Goal: Feedback & Contribution: Leave review/rating

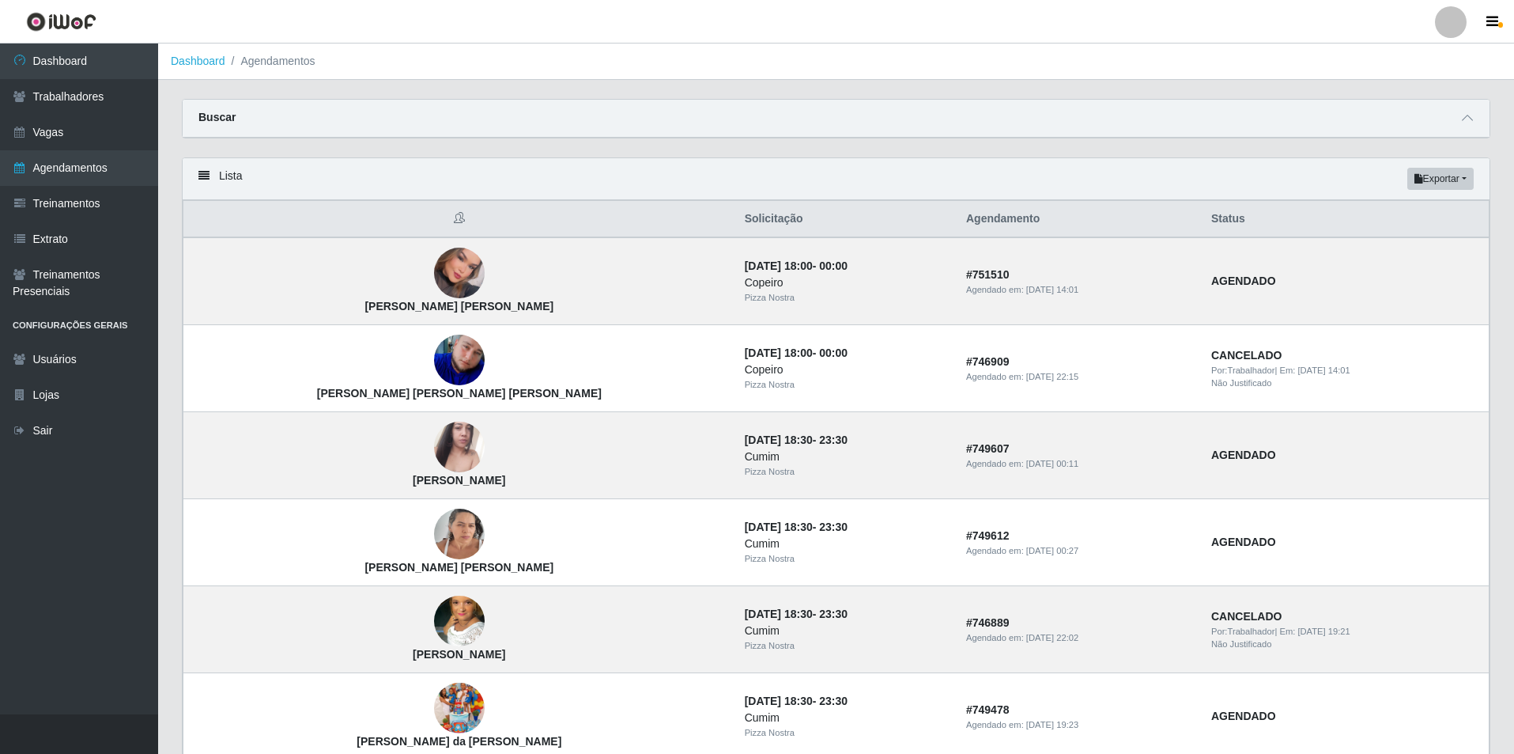
scroll to position [158, 0]
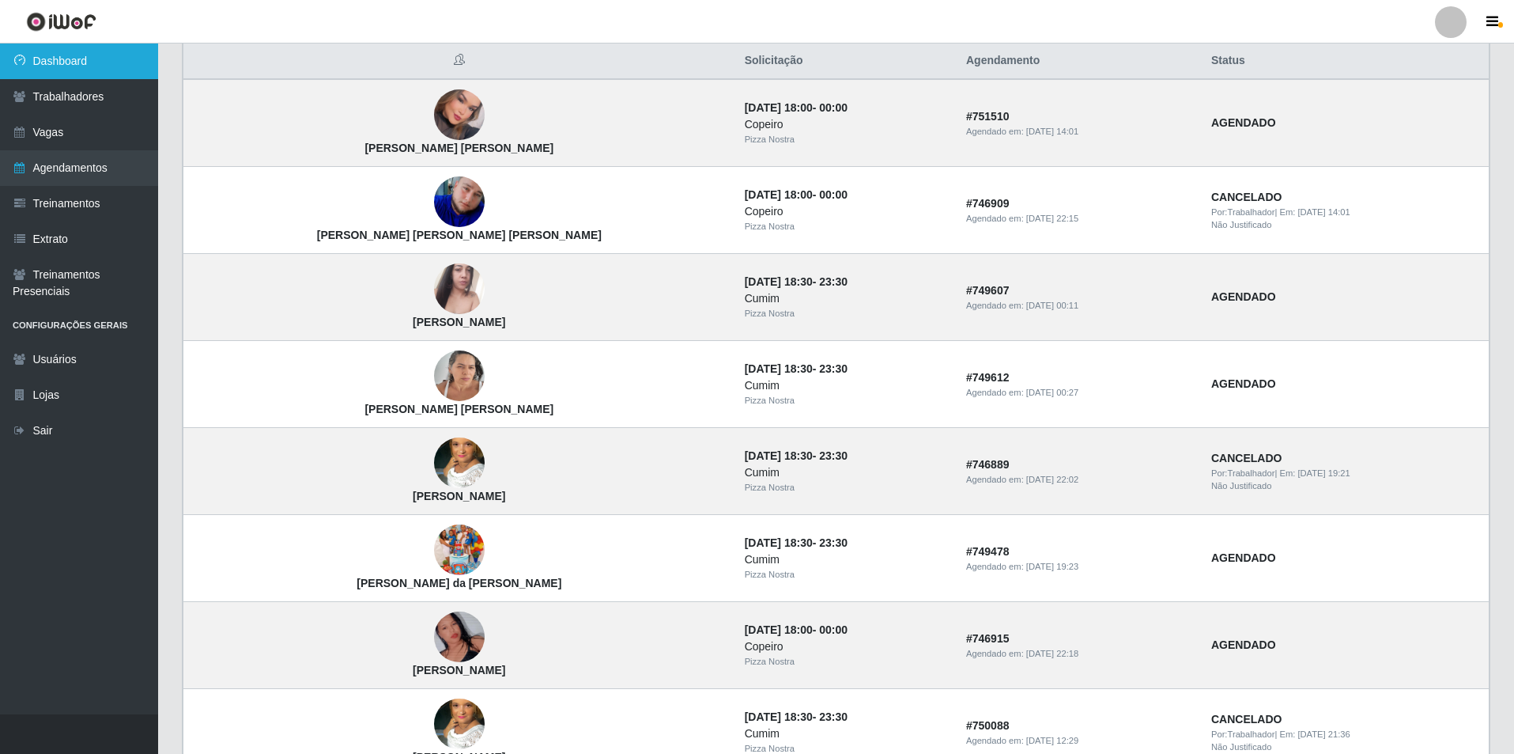
click at [66, 56] on link "Dashboard" at bounding box center [79, 61] width 158 height 36
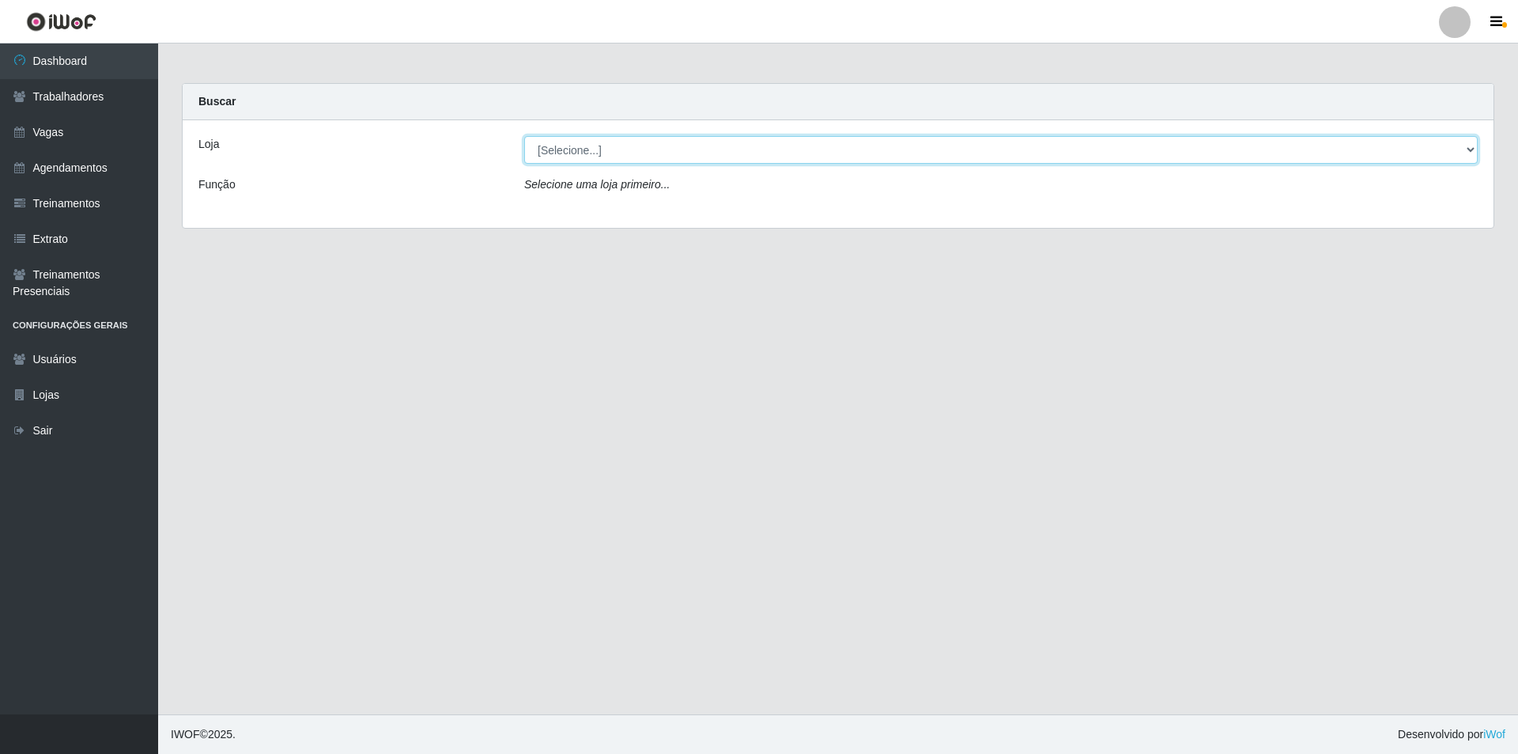
drag, startPoint x: 617, startPoint y: 149, endPoint x: 617, endPoint y: 162, distance: 13.4
click at [617, 149] on select "[Selecione...] Pizza Nostra" at bounding box center [1001, 150] width 954 height 28
select select "337"
click at [524, 136] on select "[Selecione...] Pizza Nostra" at bounding box center [1001, 150] width 954 height 28
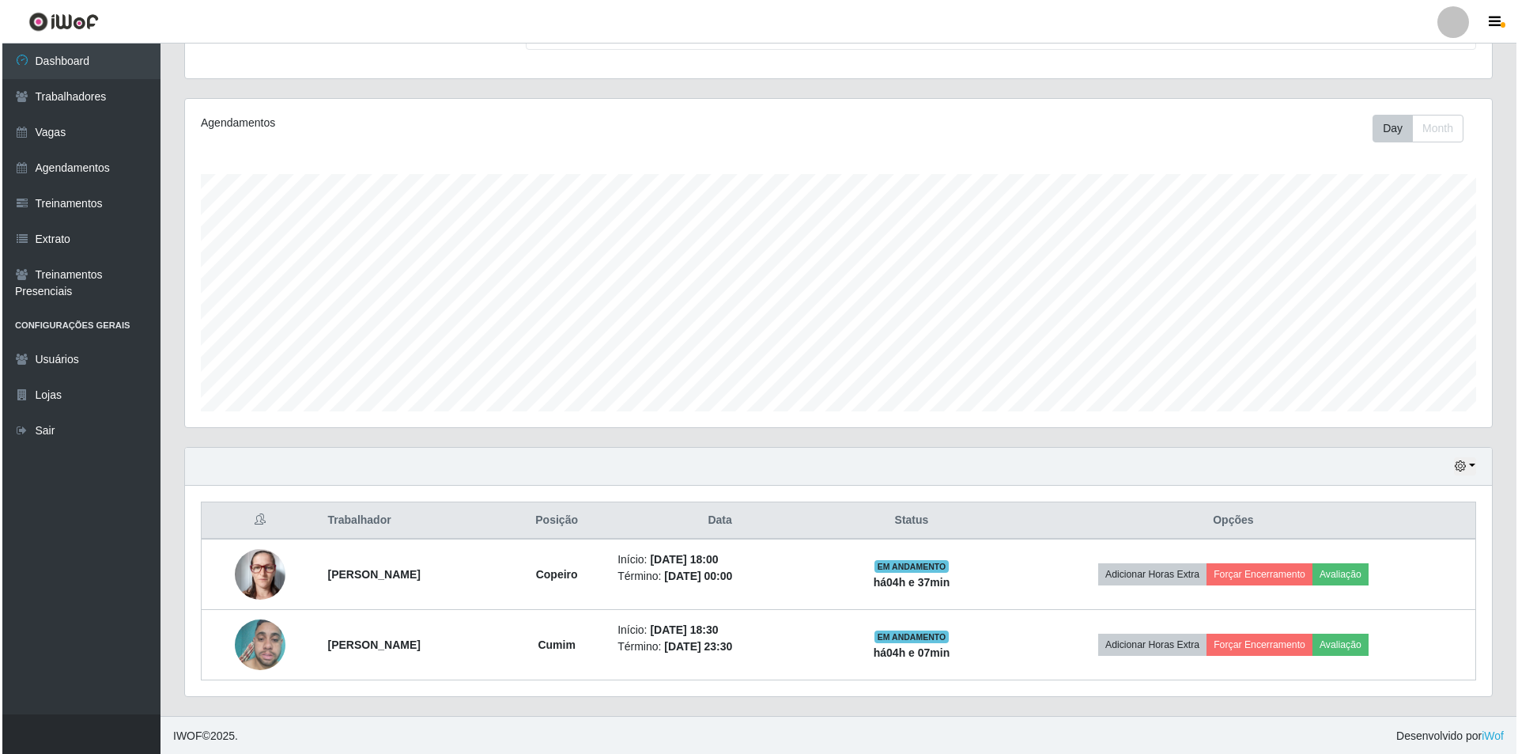
scroll to position [156, 0]
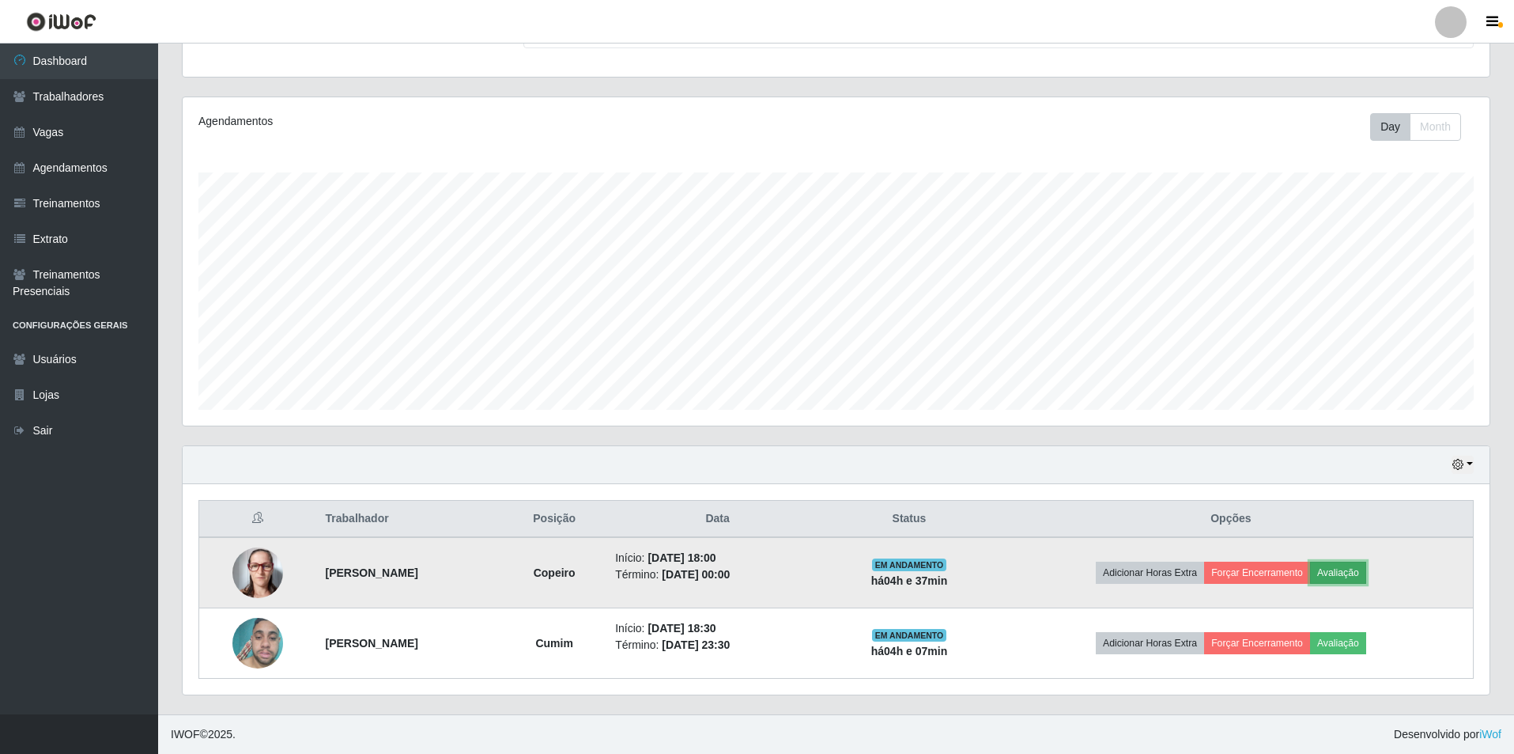
click at [1345, 569] on button "Avaliação" at bounding box center [1338, 572] width 56 height 22
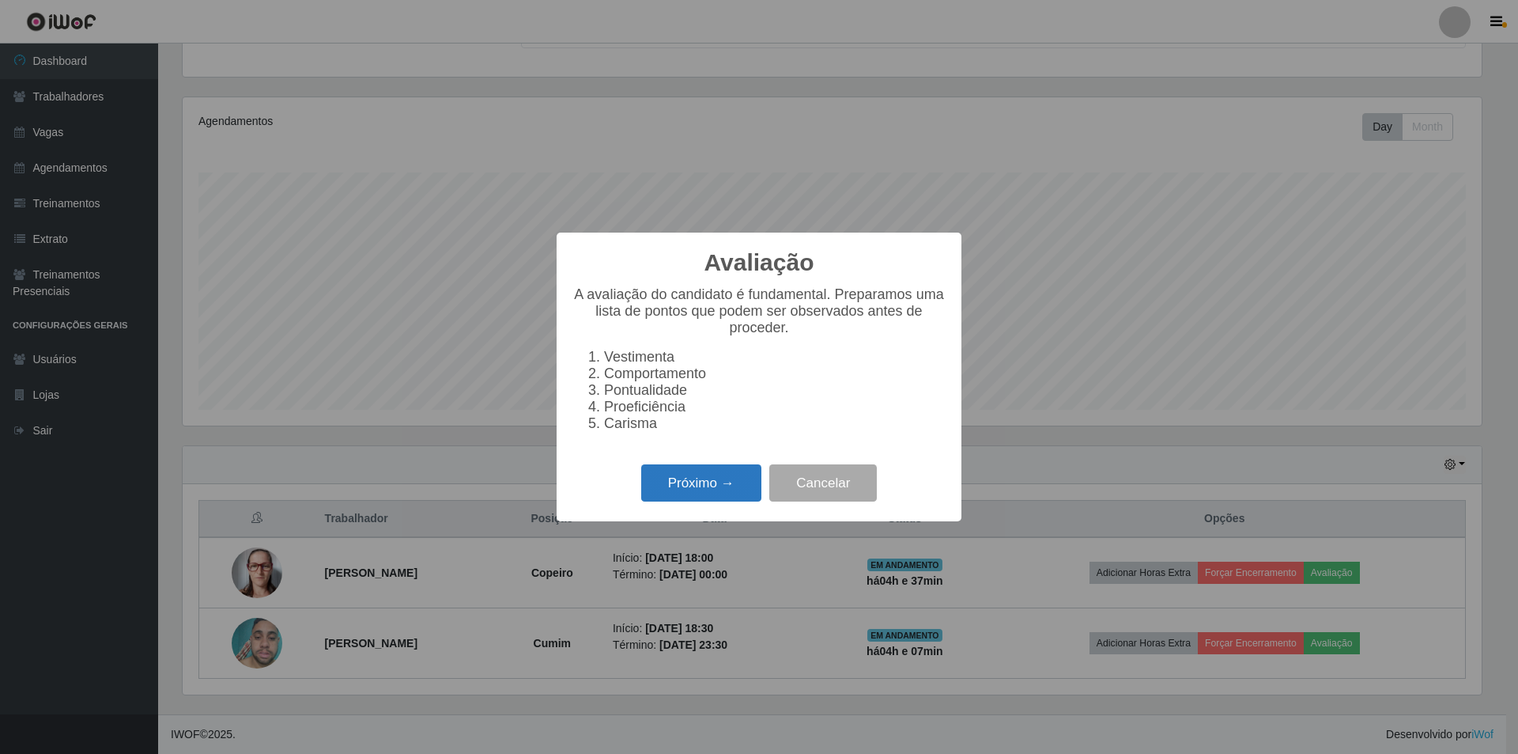
click at [705, 501] on button "Próximo →" at bounding box center [701, 482] width 120 height 37
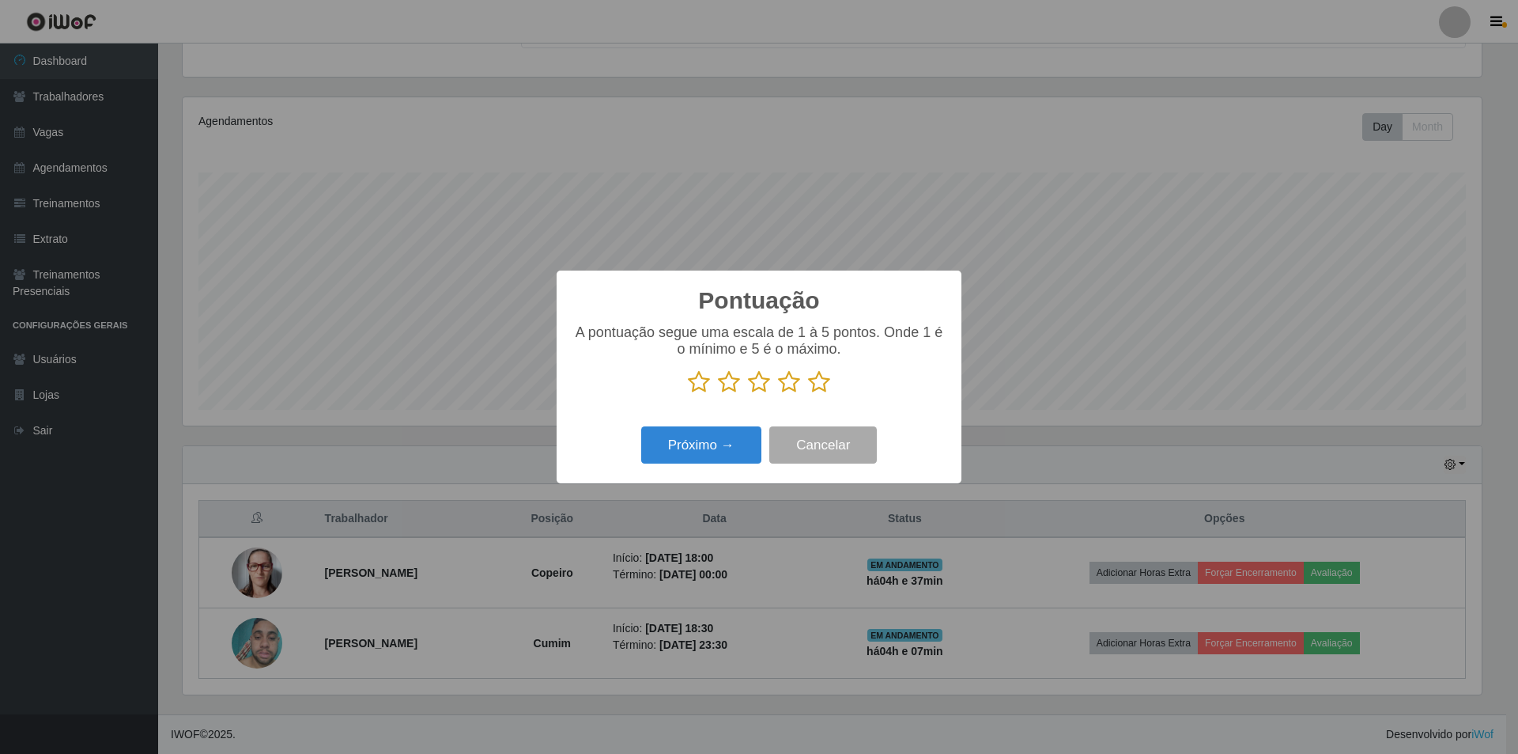
click at [816, 386] on icon at bounding box center [819, 382] width 22 height 24
click at [808, 394] on input "radio" at bounding box center [808, 394] width 0 height 0
click at [721, 441] on button "Próximo →" at bounding box center [701, 444] width 120 height 37
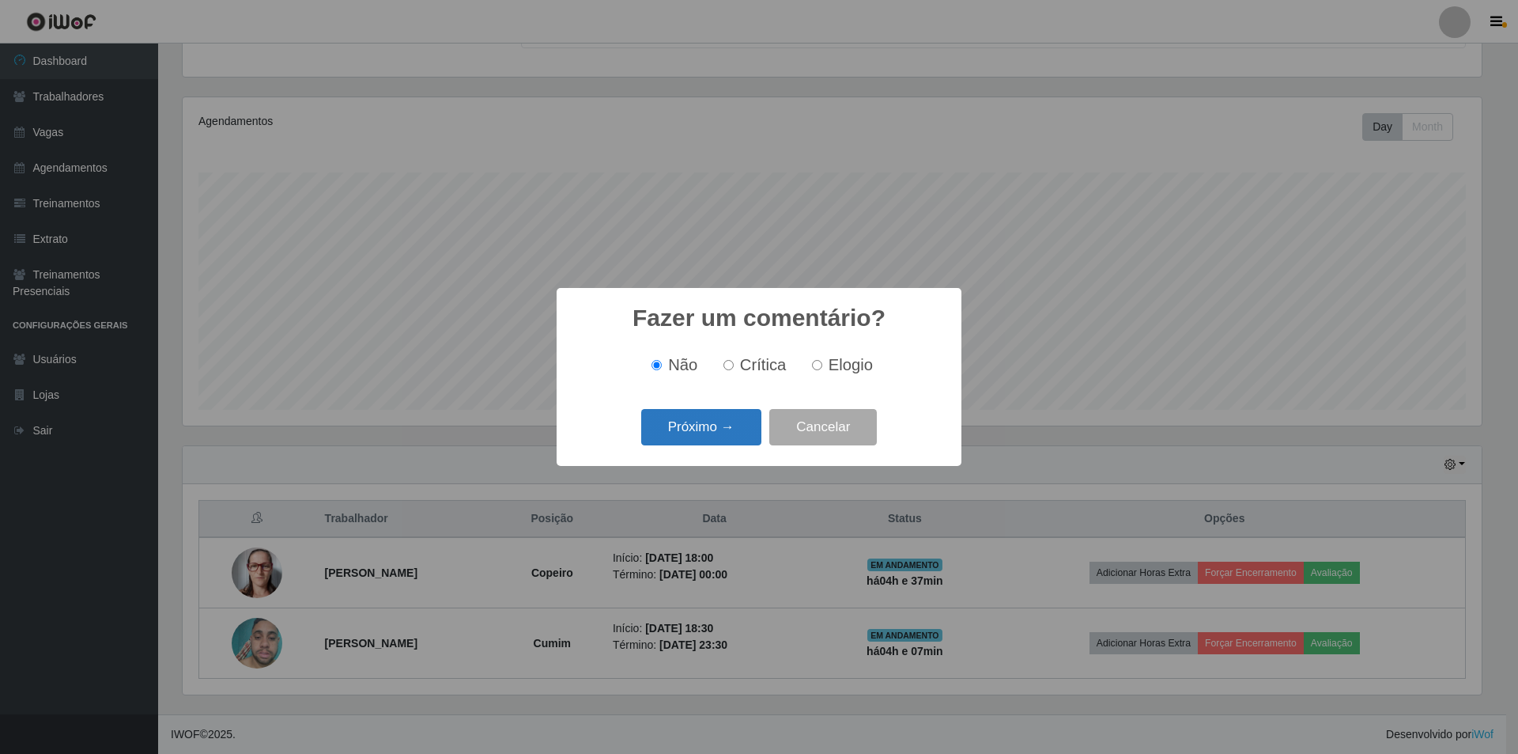
click at [723, 435] on button "Próximo →" at bounding box center [701, 427] width 120 height 37
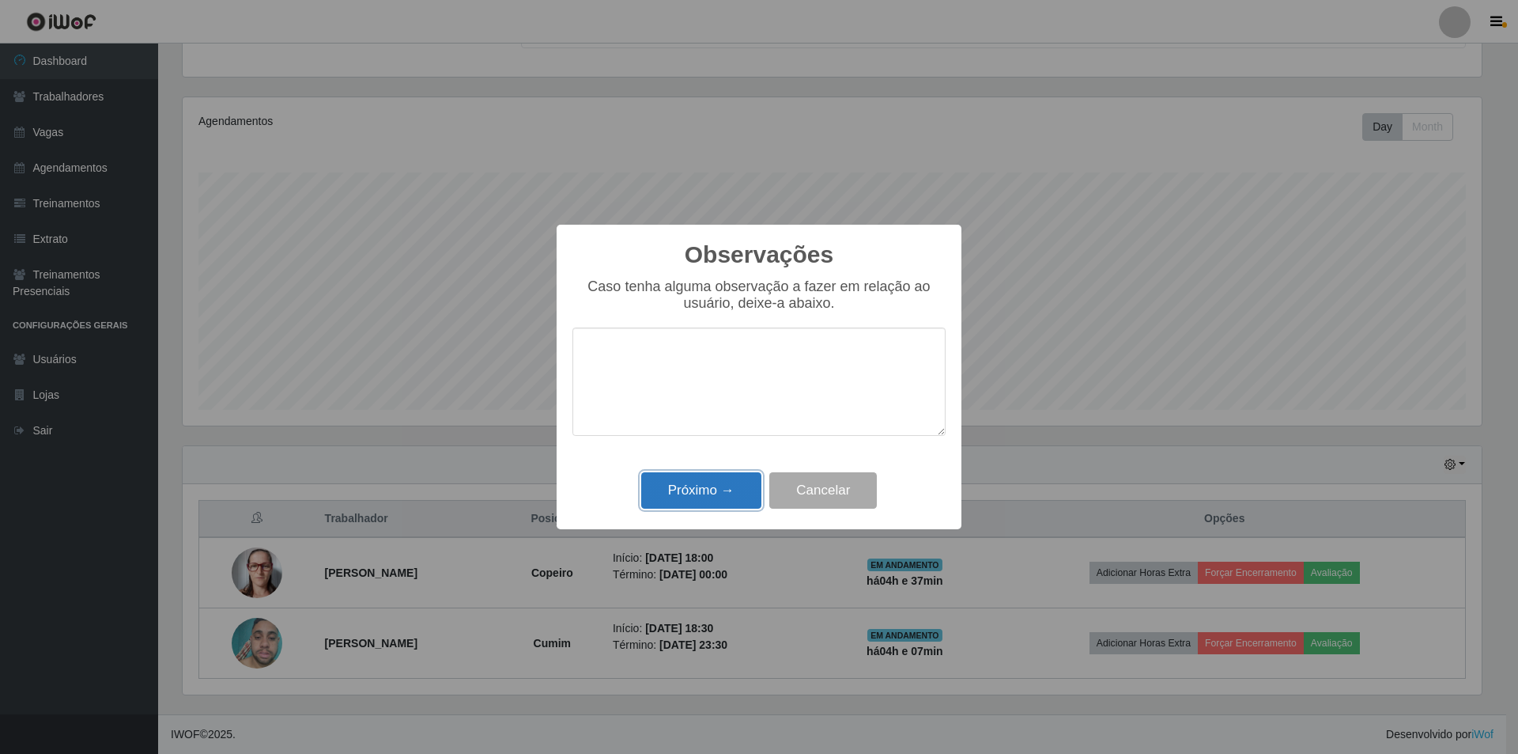
click at [726, 474] on button "Próximo →" at bounding box center [701, 490] width 120 height 37
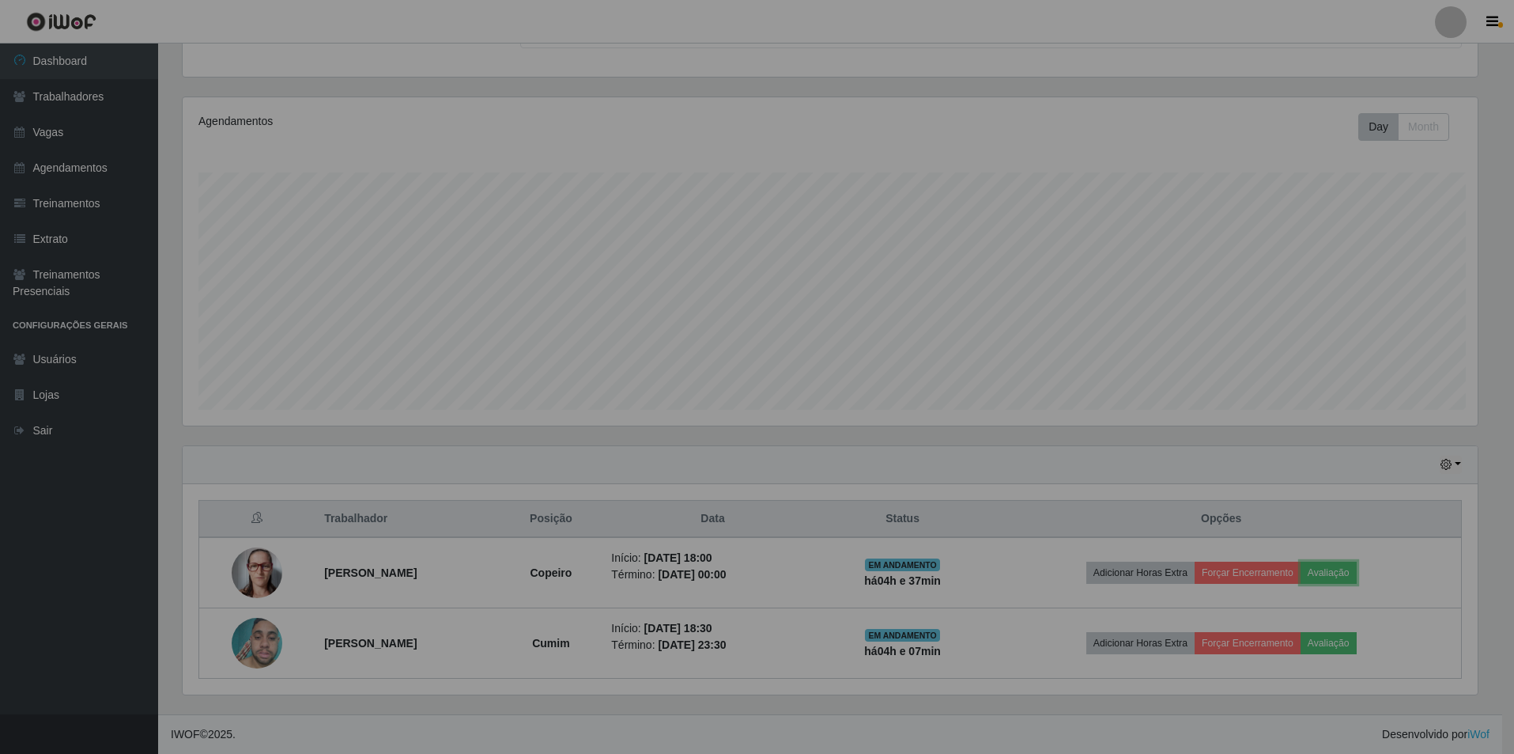
scroll to position [328, 1307]
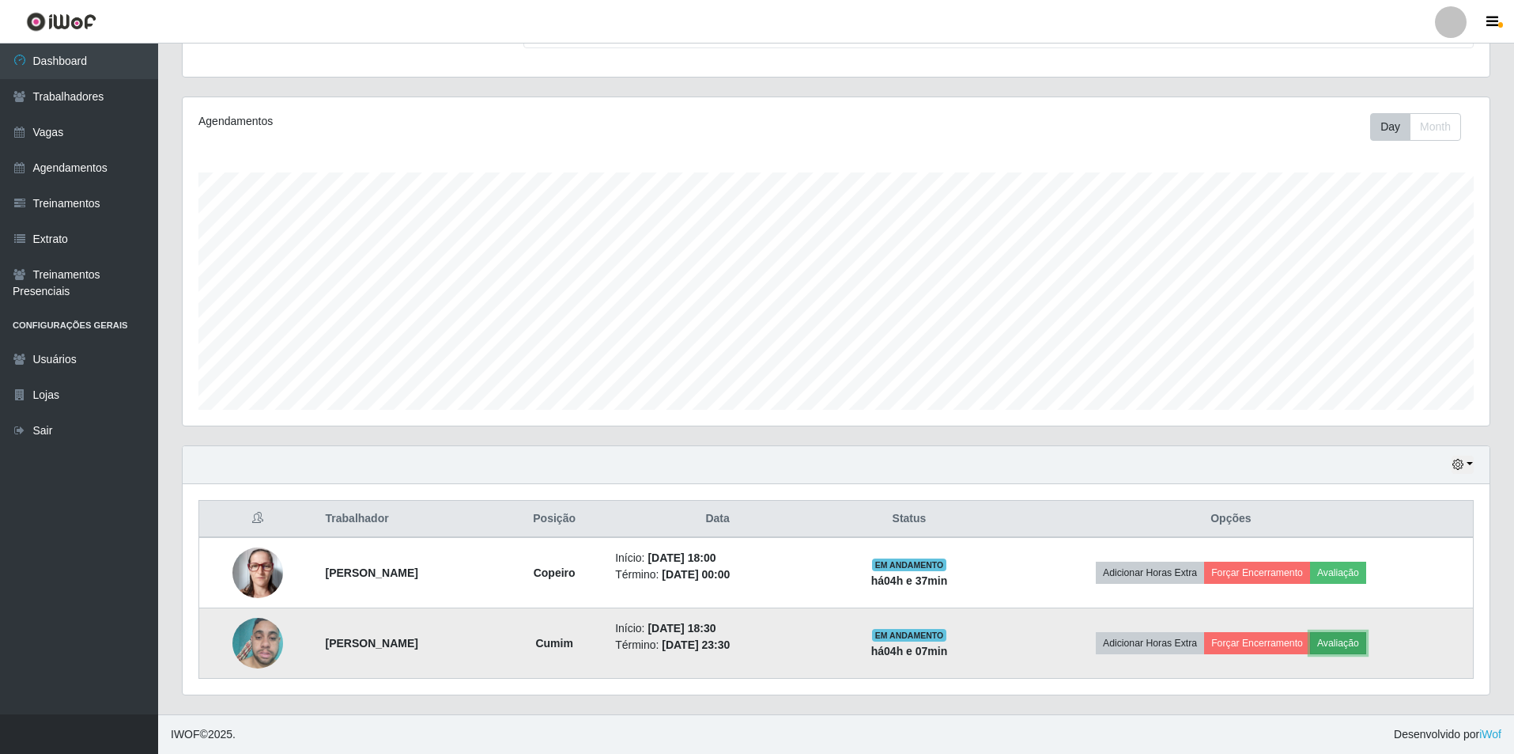
click at [1351, 652] on button "Avaliação" at bounding box center [1338, 643] width 56 height 22
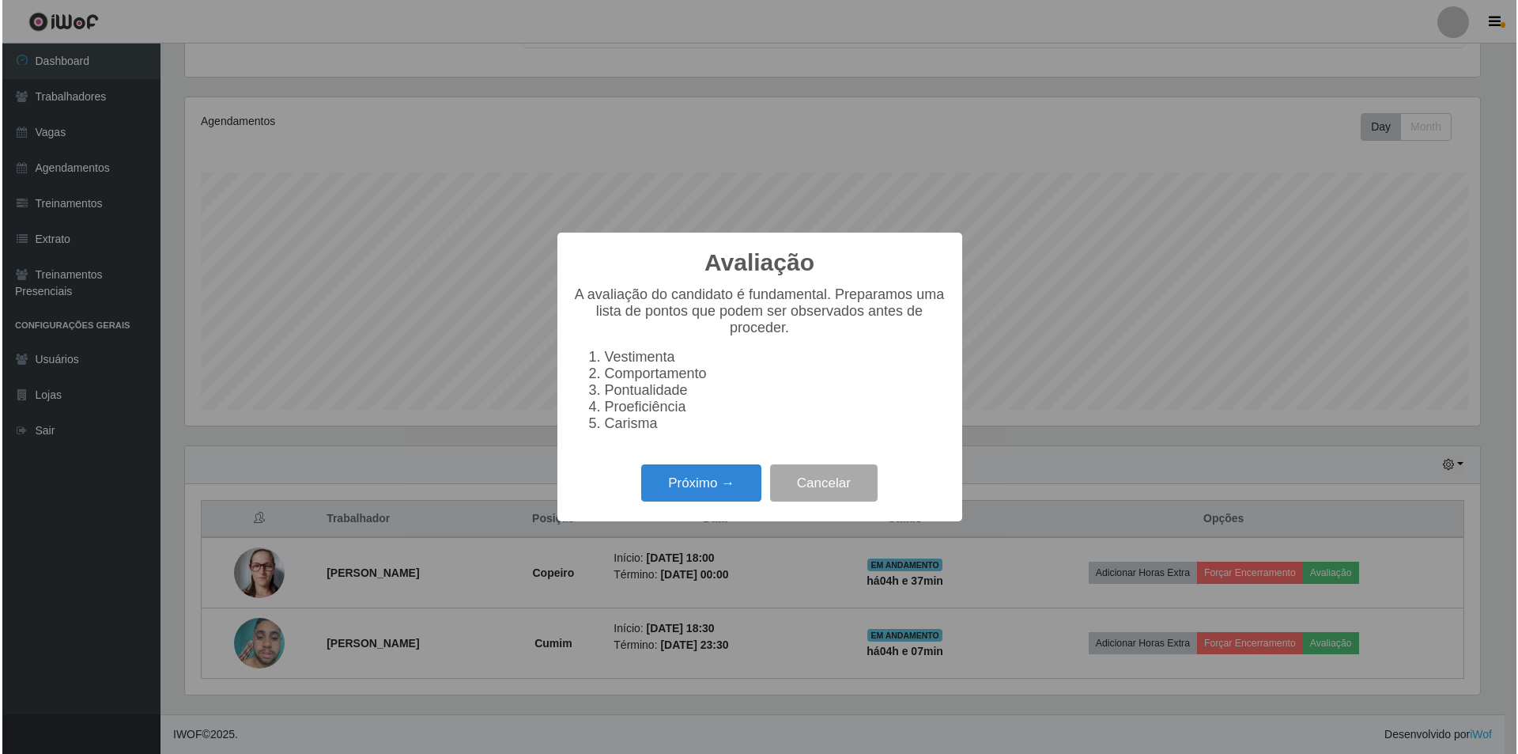
scroll to position [328, 1299]
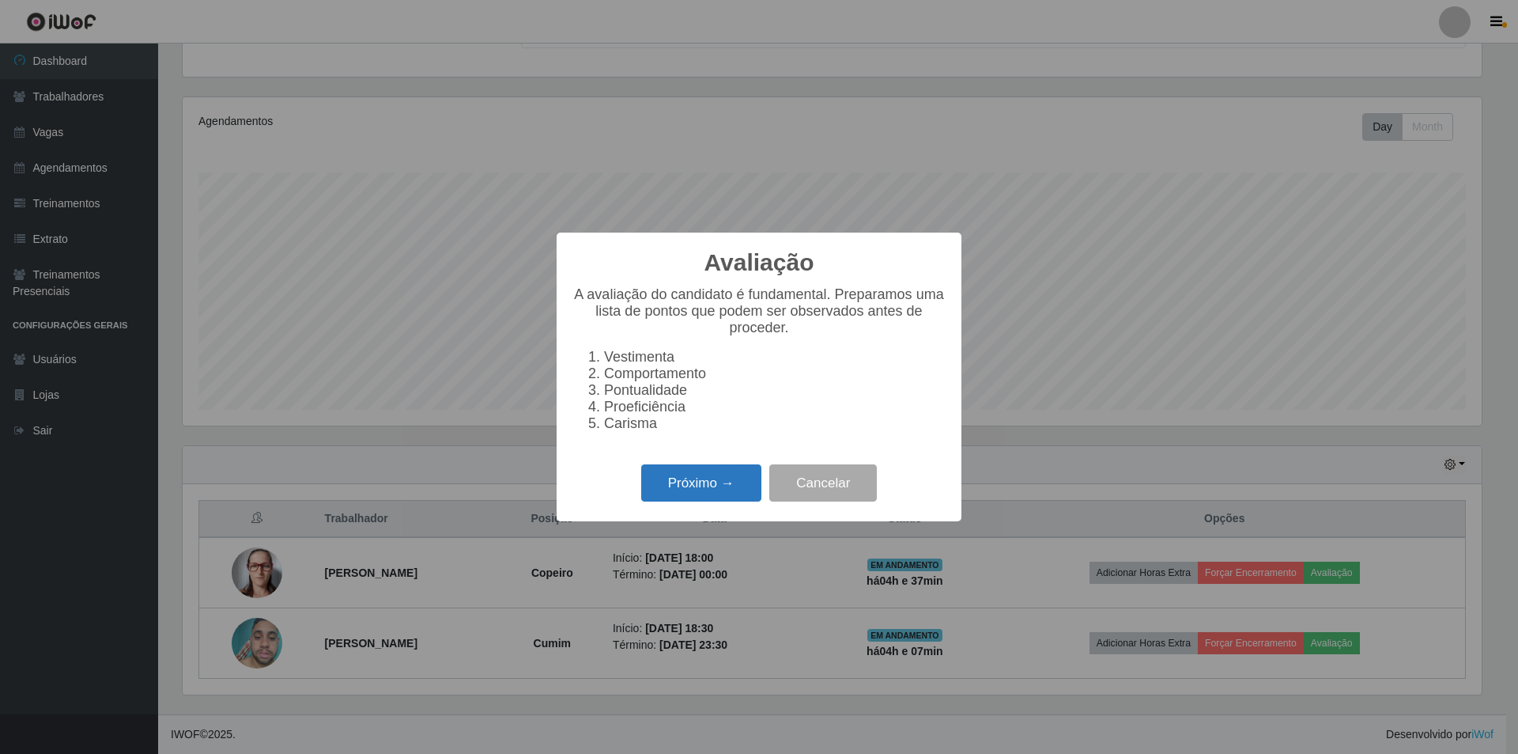
click at [682, 492] on button "Próximo →" at bounding box center [701, 482] width 120 height 37
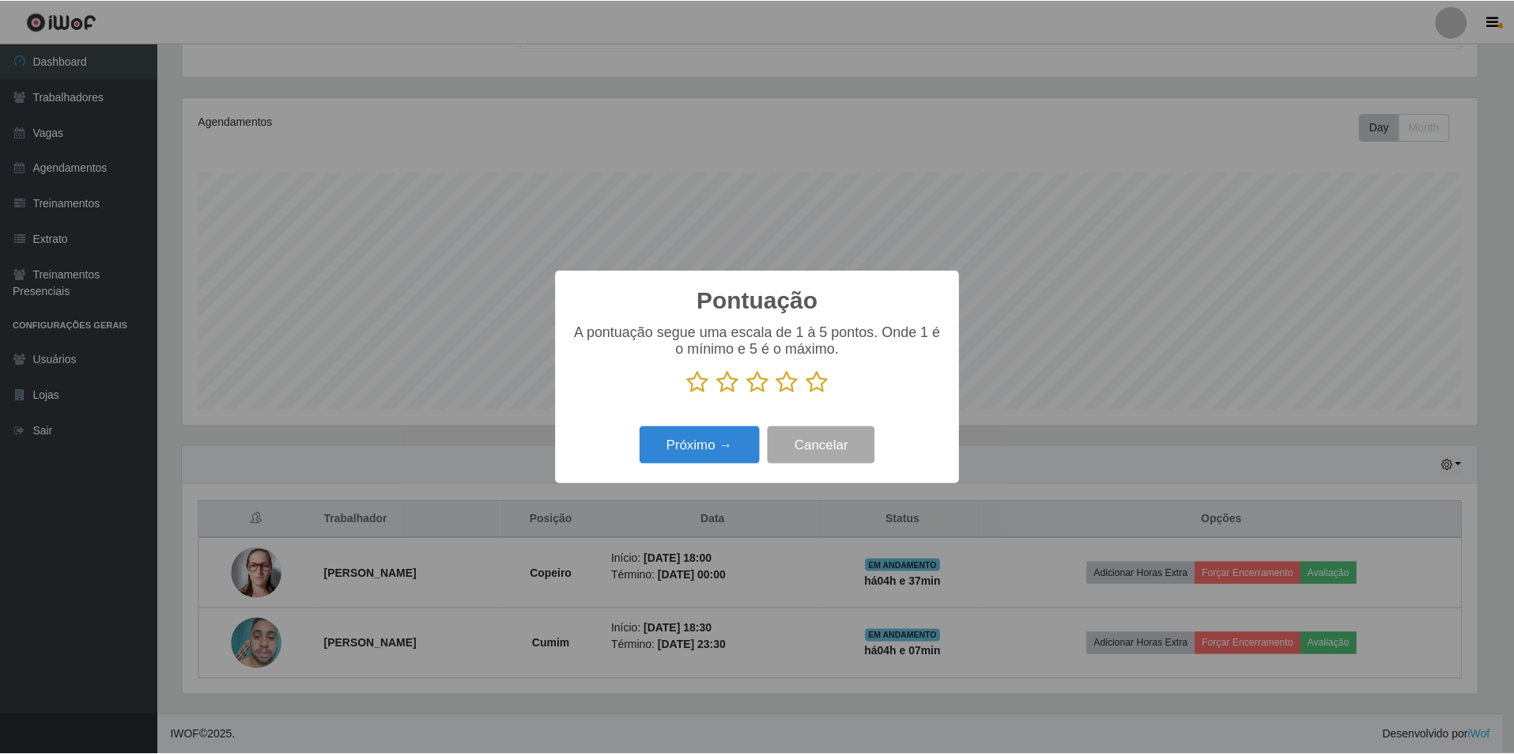
scroll to position [790365, 789394]
click at [819, 381] on icon at bounding box center [819, 382] width 22 height 24
click at [808, 394] on input "radio" at bounding box center [808, 394] width 0 height 0
click at [831, 452] on button "Cancelar" at bounding box center [823, 444] width 108 height 37
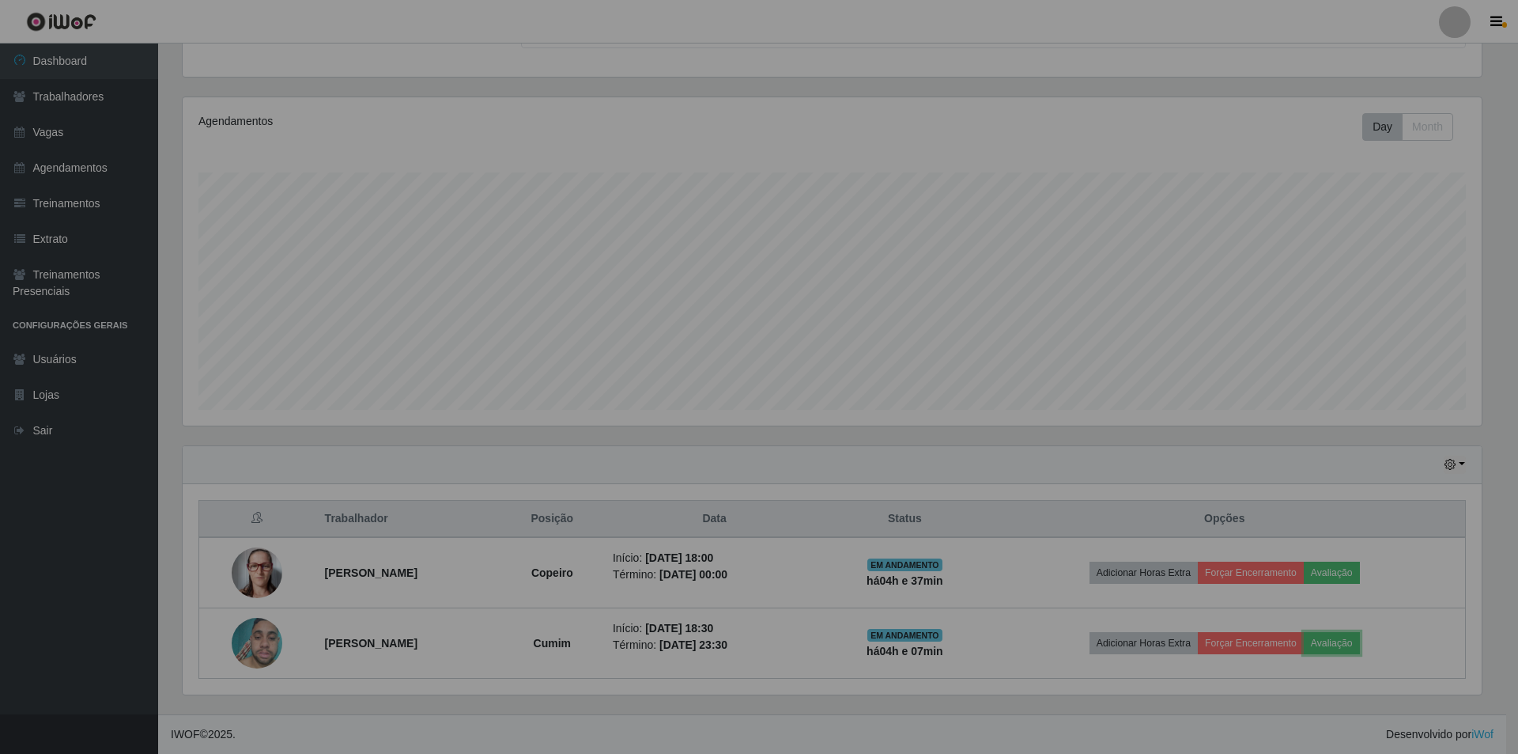
scroll to position [328, 1307]
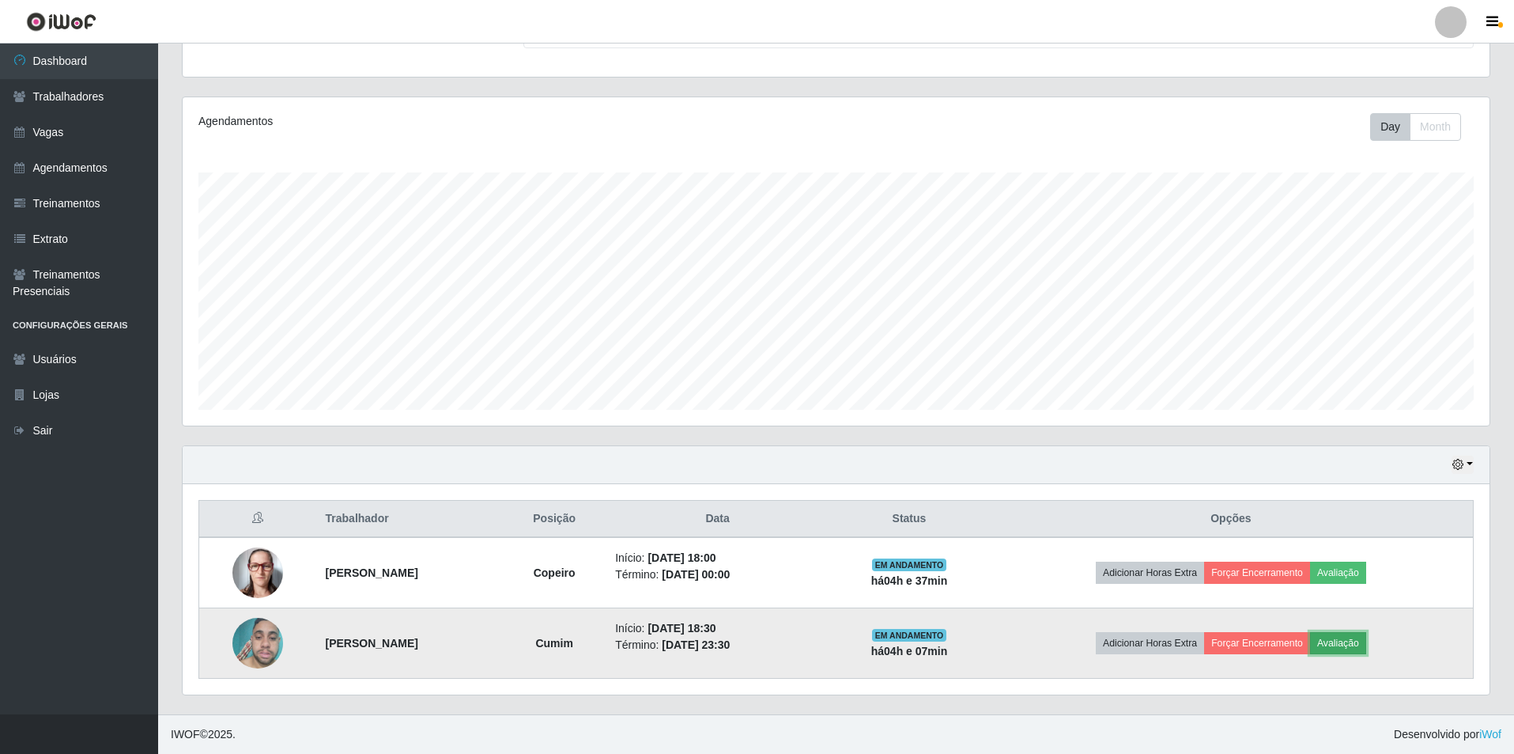
click at [1361, 653] on button "Avaliação" at bounding box center [1338, 643] width 56 height 22
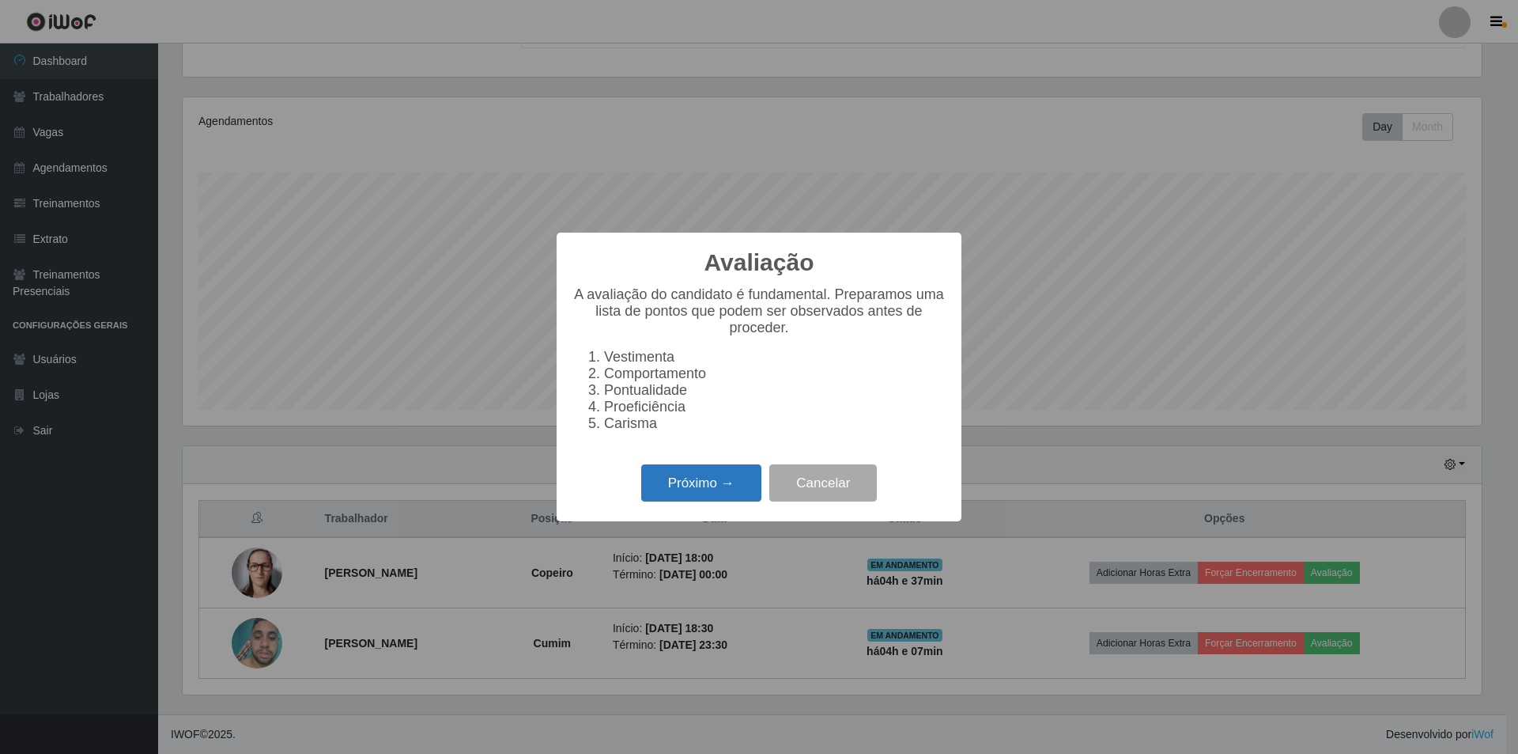
click at [697, 498] on button "Próximo →" at bounding box center [701, 482] width 120 height 37
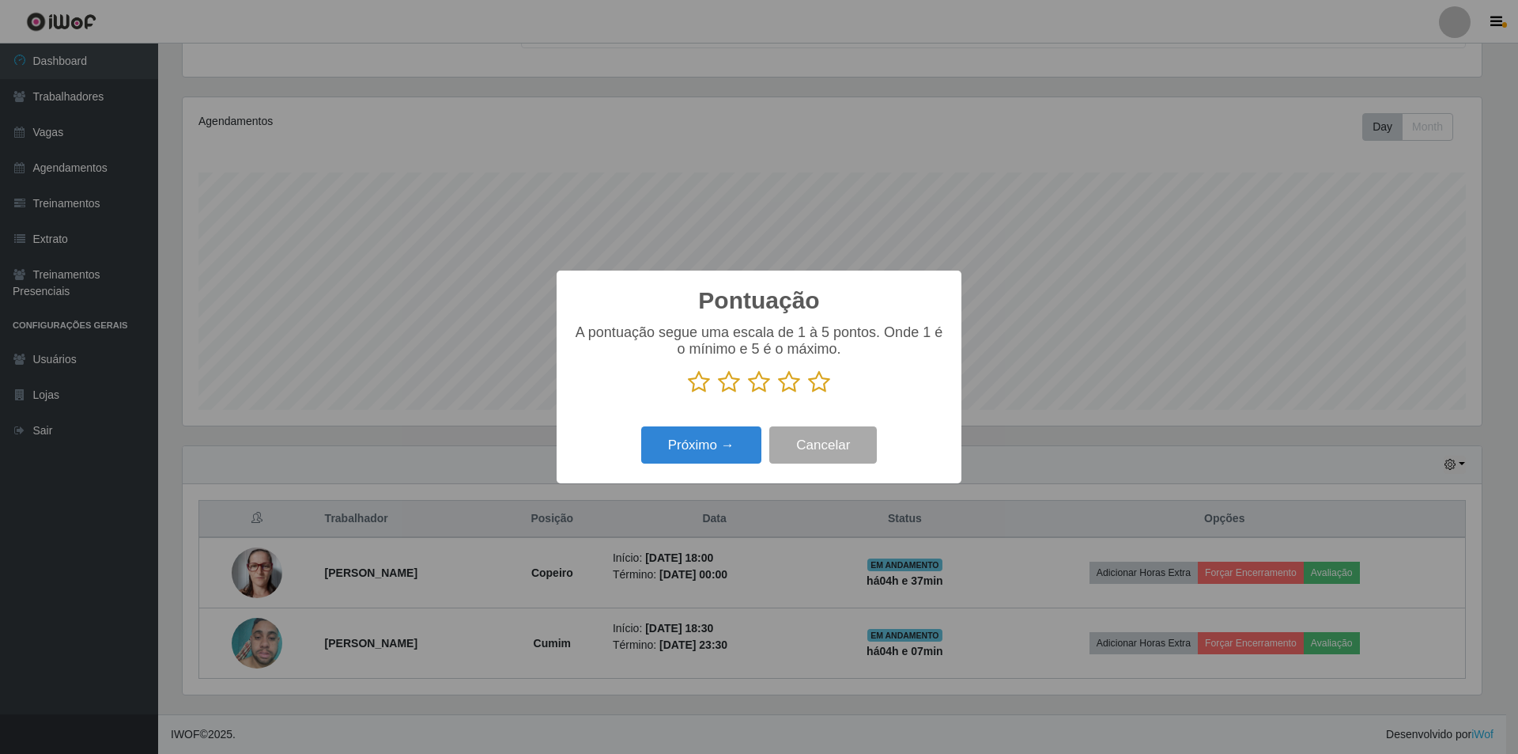
click at [817, 378] on icon at bounding box center [819, 382] width 22 height 24
click at [808, 394] on input "radio" at bounding box center [808, 394] width 0 height 0
click at [719, 454] on button "Próximo →" at bounding box center [701, 444] width 120 height 37
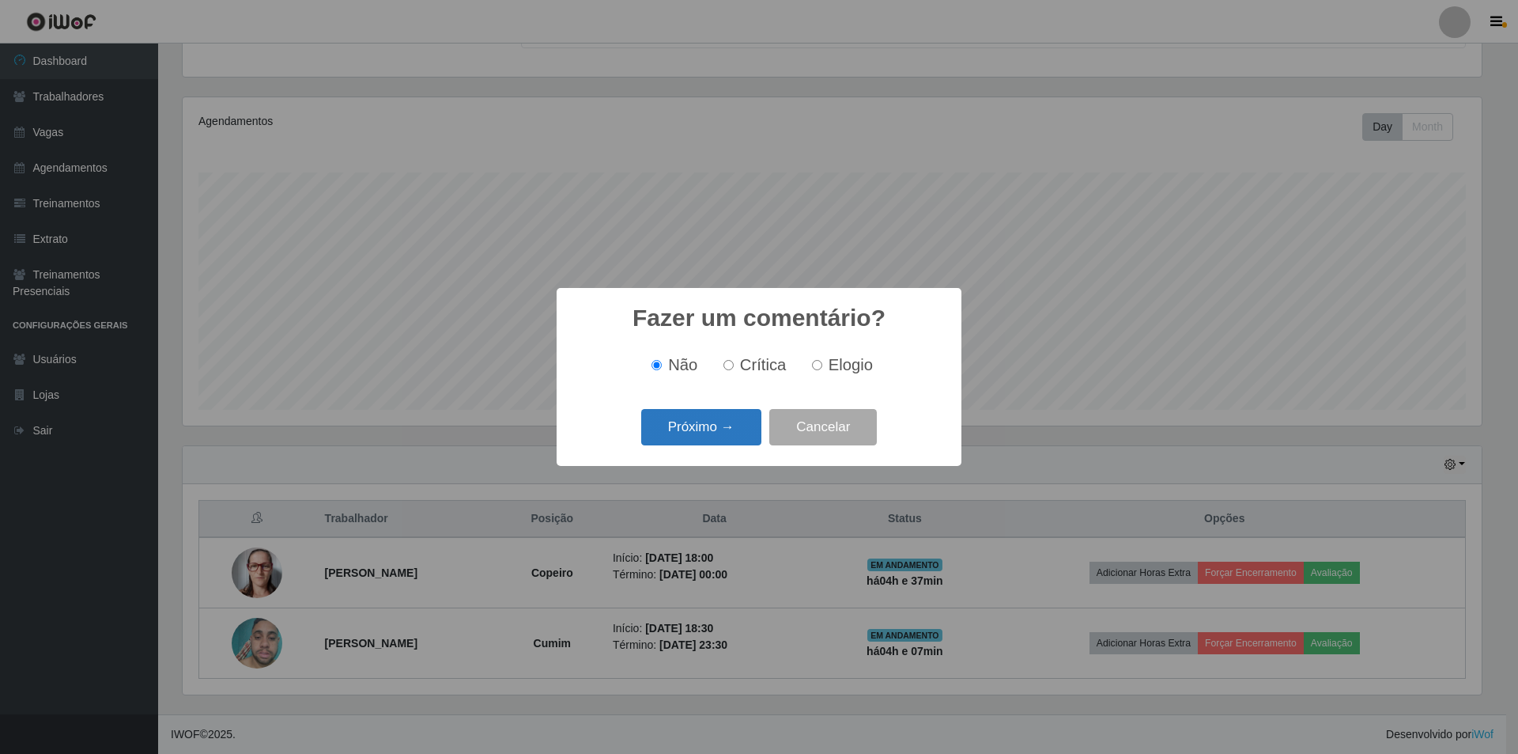
click at [721, 435] on button "Próximo →" at bounding box center [701, 427] width 120 height 37
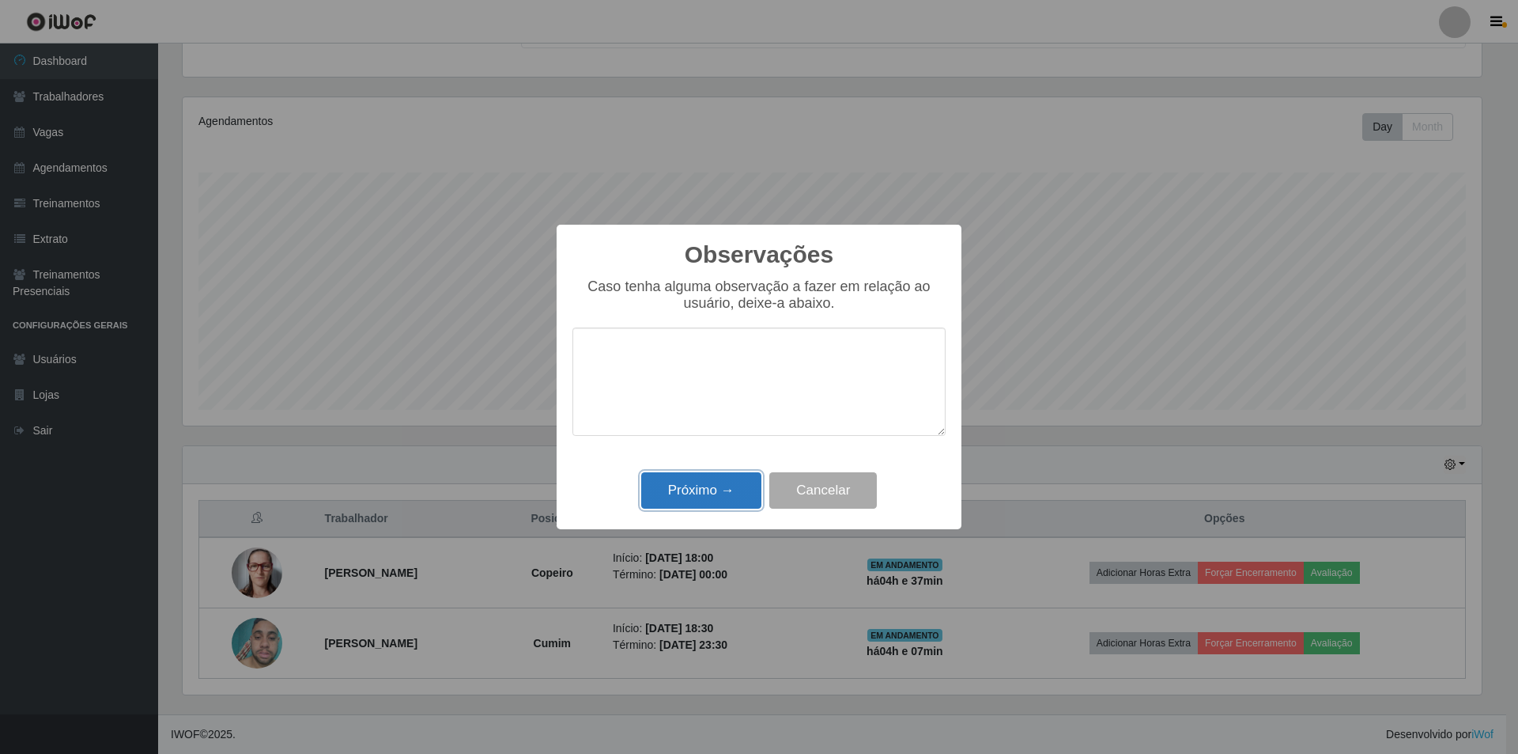
click at [697, 508] on button "Próximo →" at bounding box center [701, 490] width 120 height 37
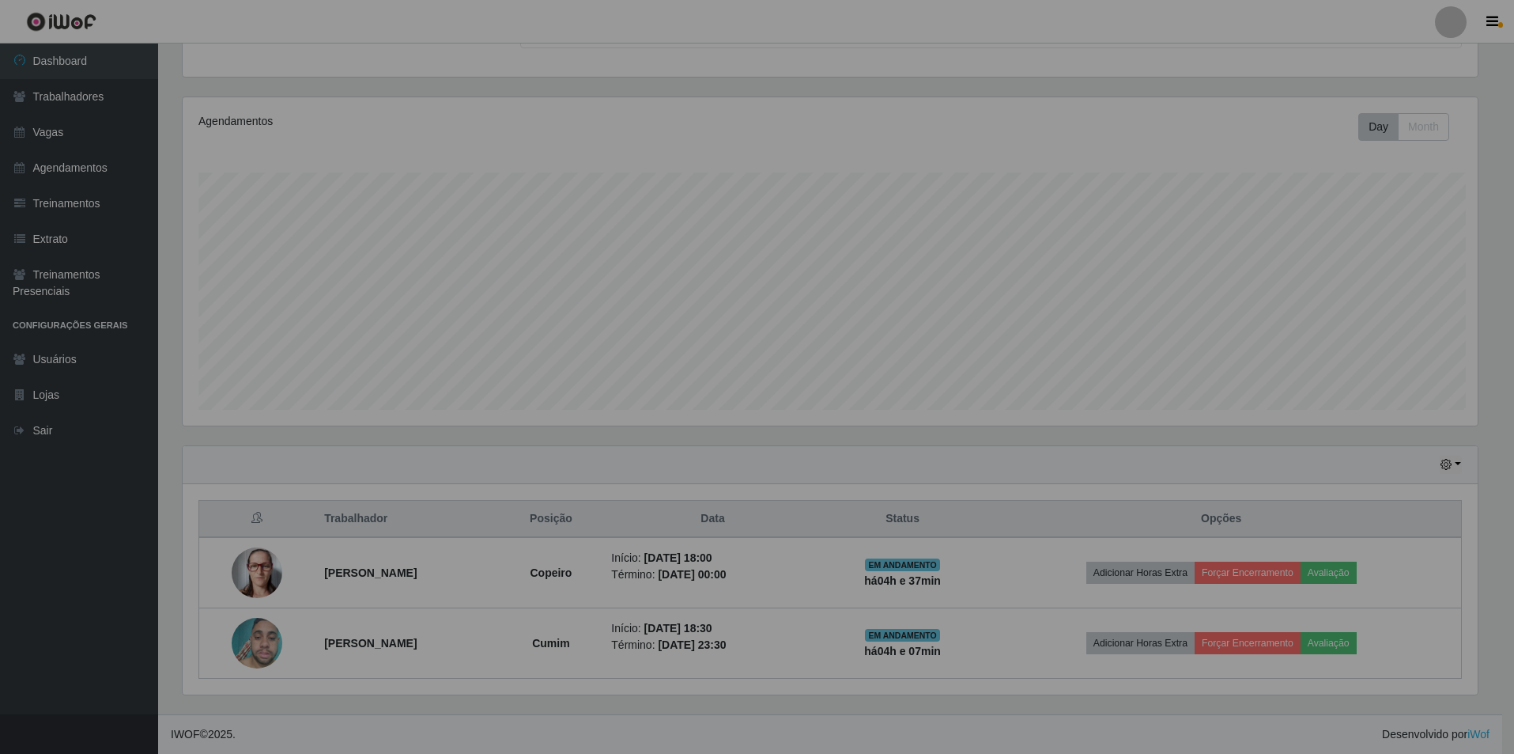
scroll to position [328, 1307]
